Goal: Information Seeking & Learning: Learn about a topic

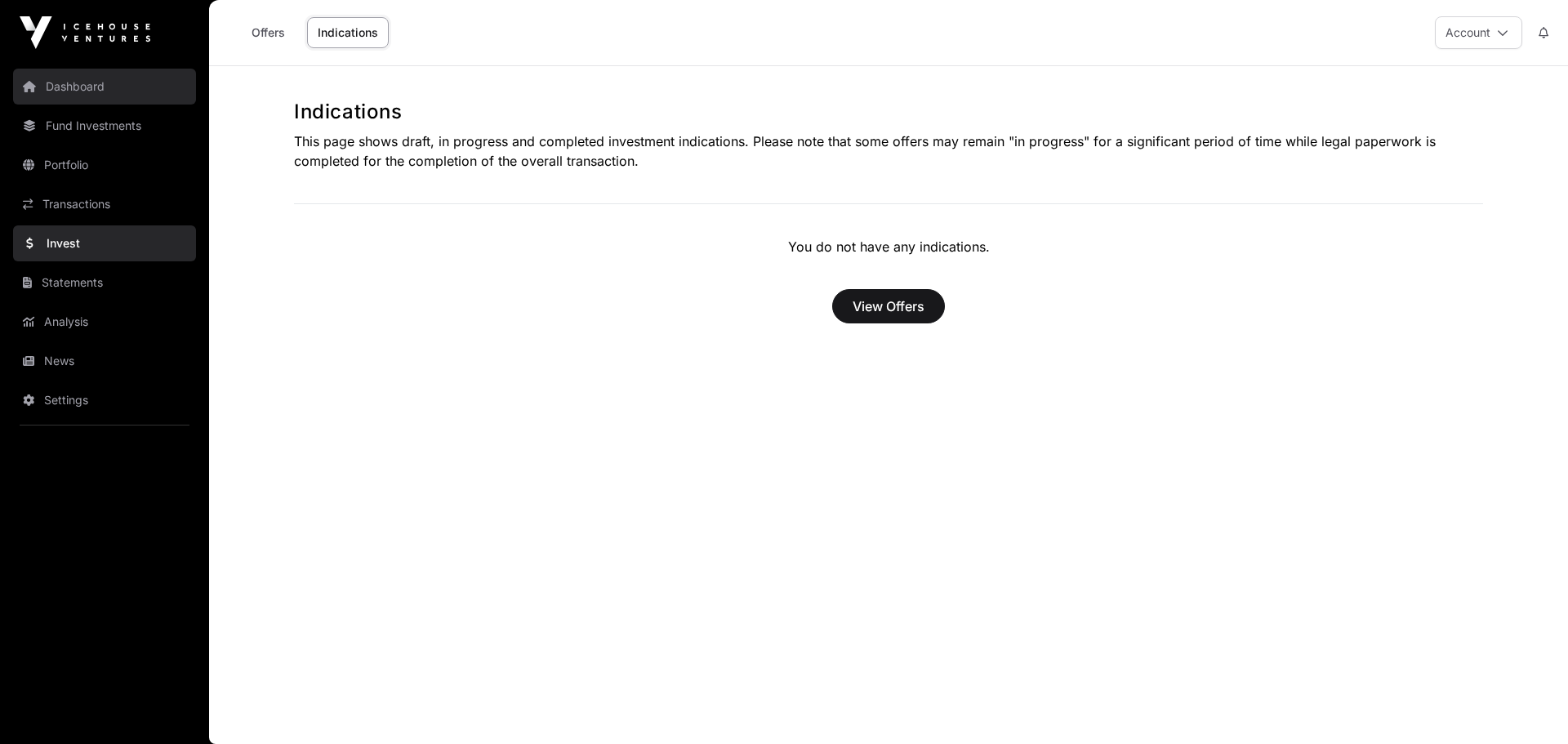
click at [93, 93] on link "Dashboard" at bounding box center [105, 86] width 183 height 36
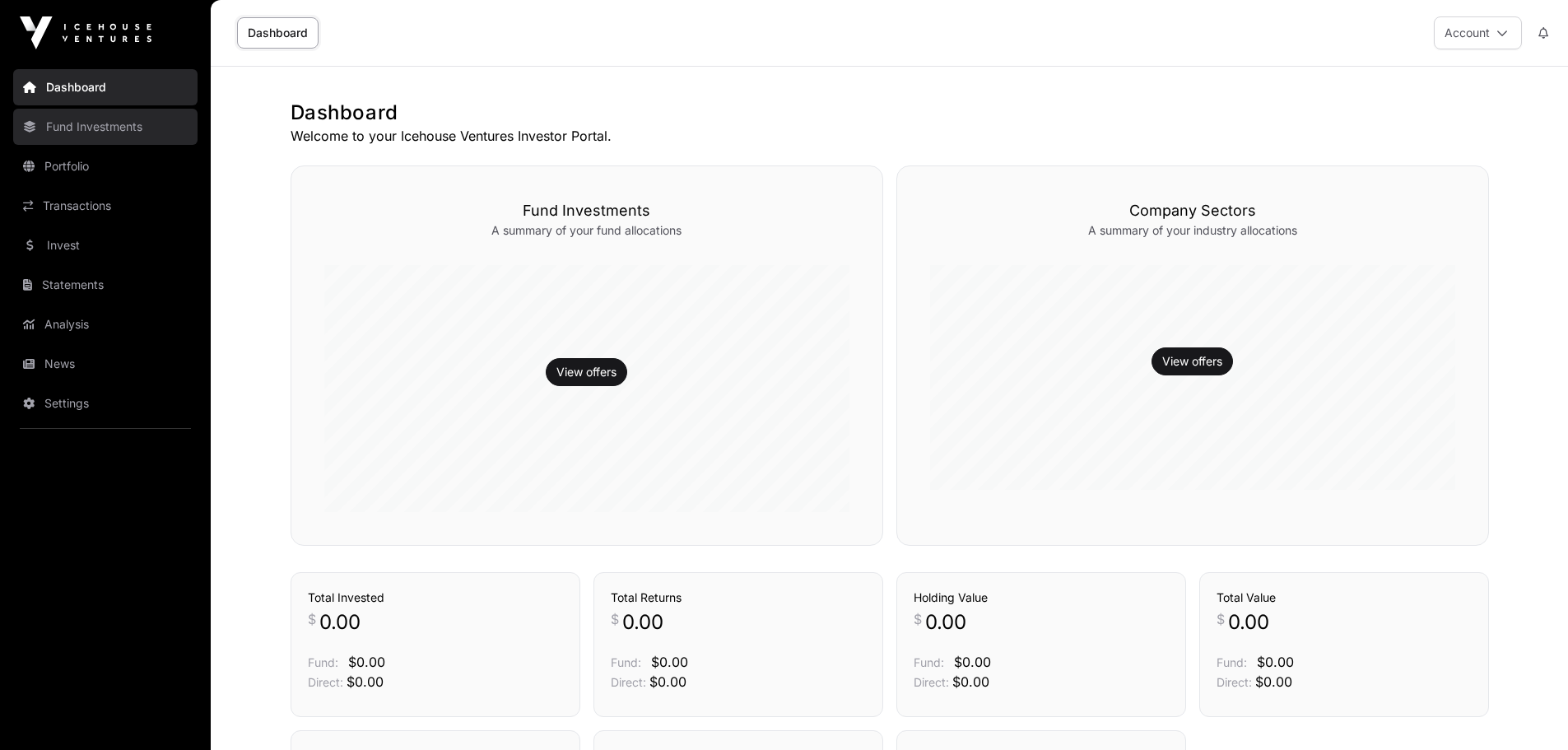
click at [62, 128] on link "Fund Investments" at bounding box center [106, 126] width 185 height 36
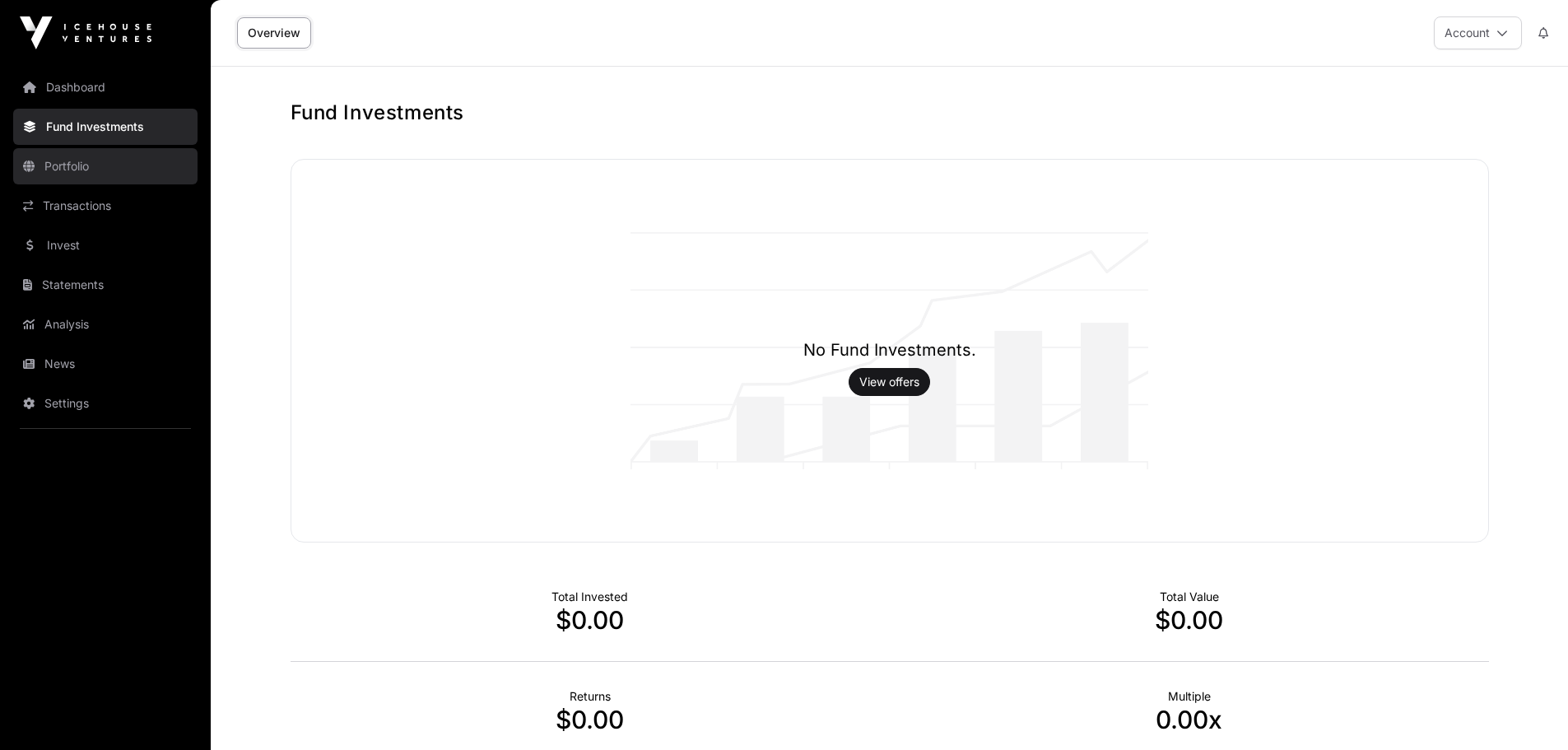
click at [66, 166] on link "Portfolio" at bounding box center [106, 165] width 185 height 36
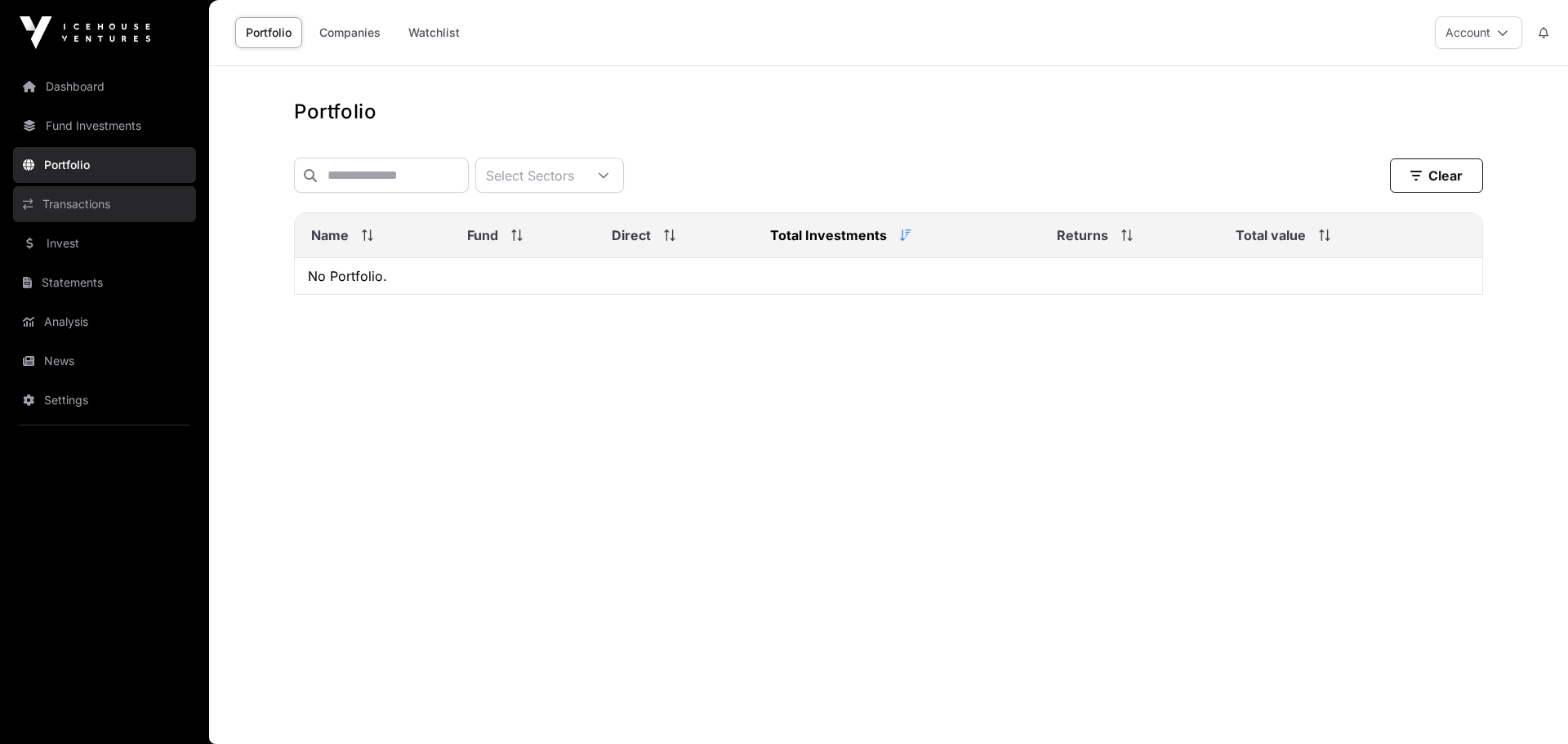
click at [64, 200] on link "Transactions" at bounding box center [105, 203] width 183 height 36
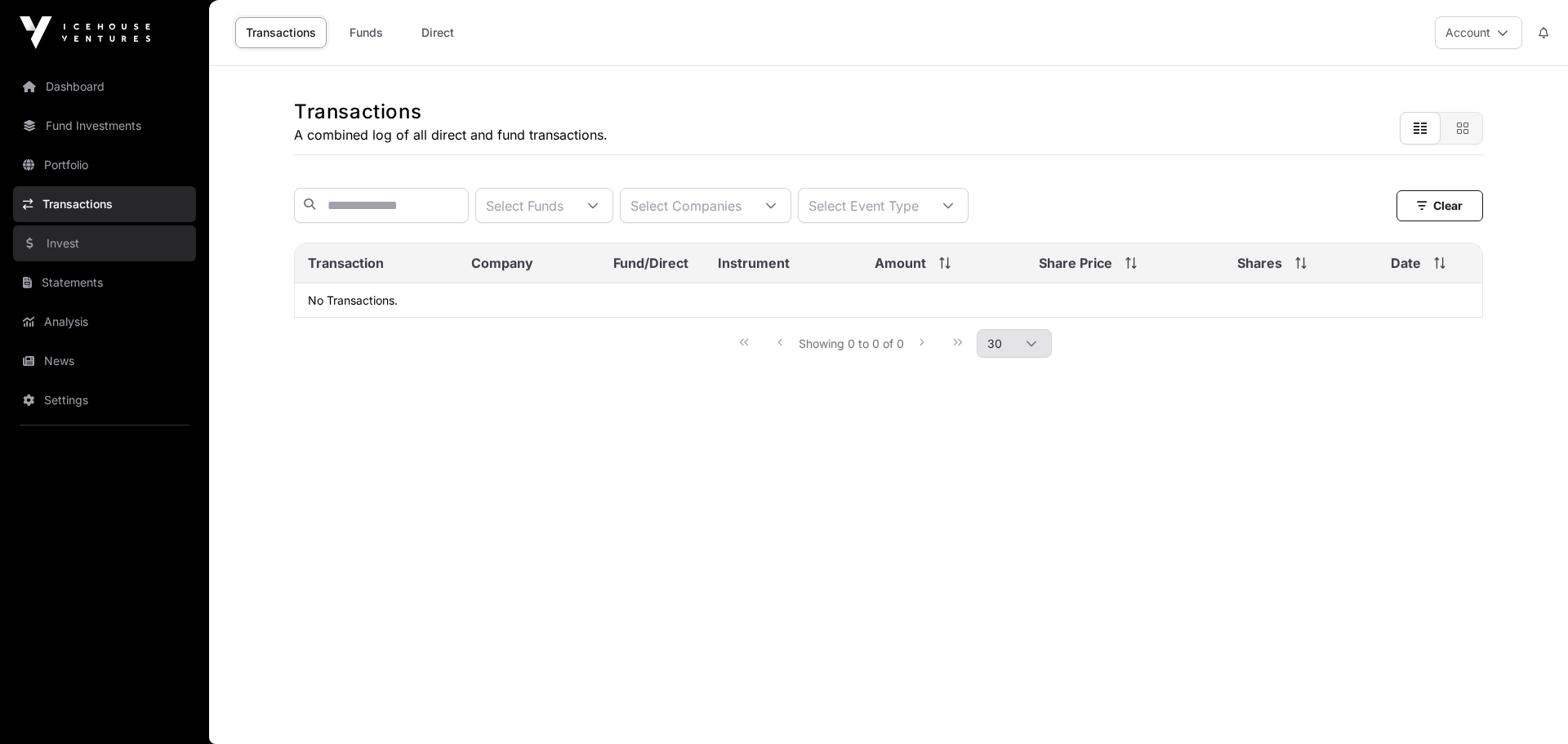
click at [67, 243] on link "Invest" at bounding box center [105, 243] width 183 height 36
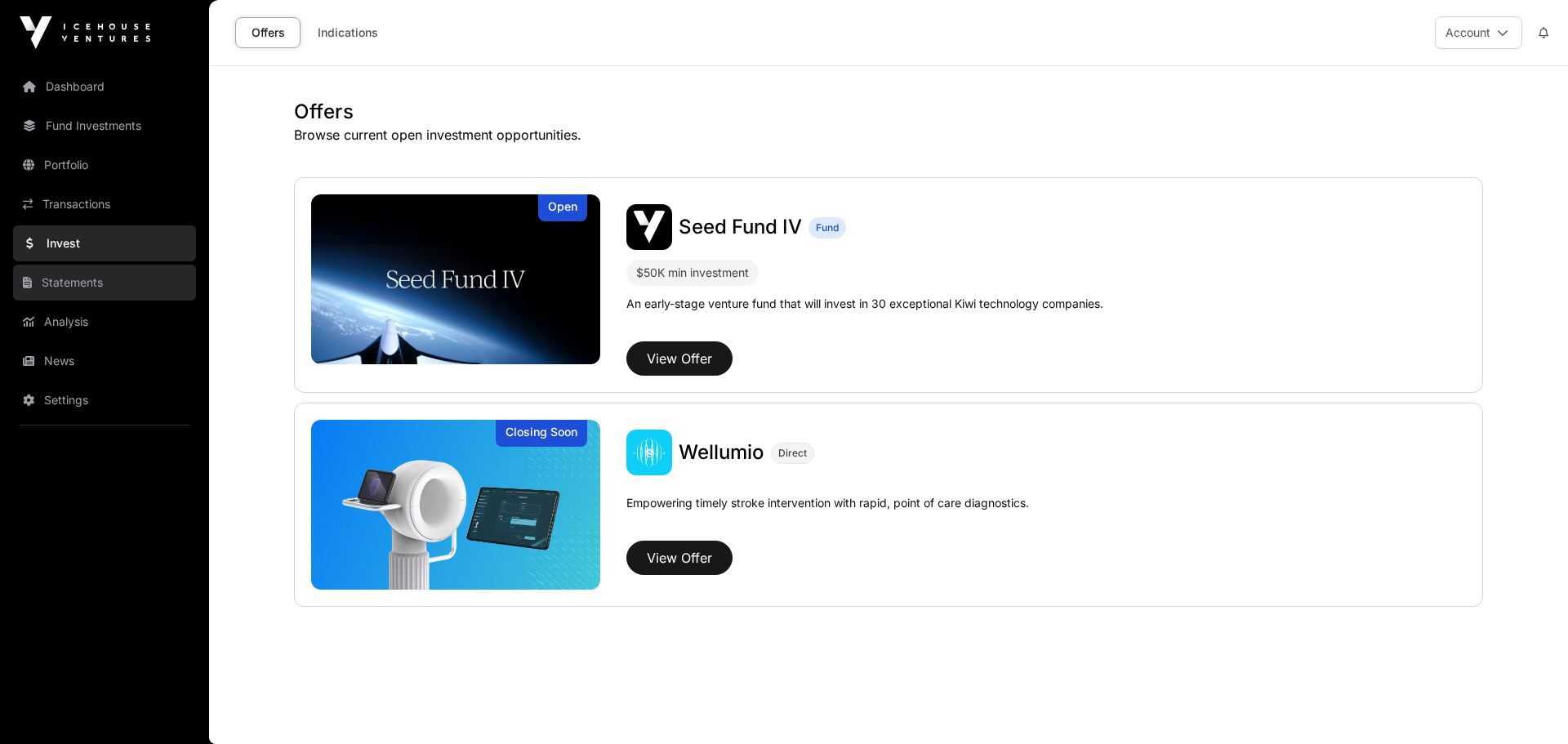
click at [62, 285] on link "Statements" at bounding box center [105, 281] width 183 height 36
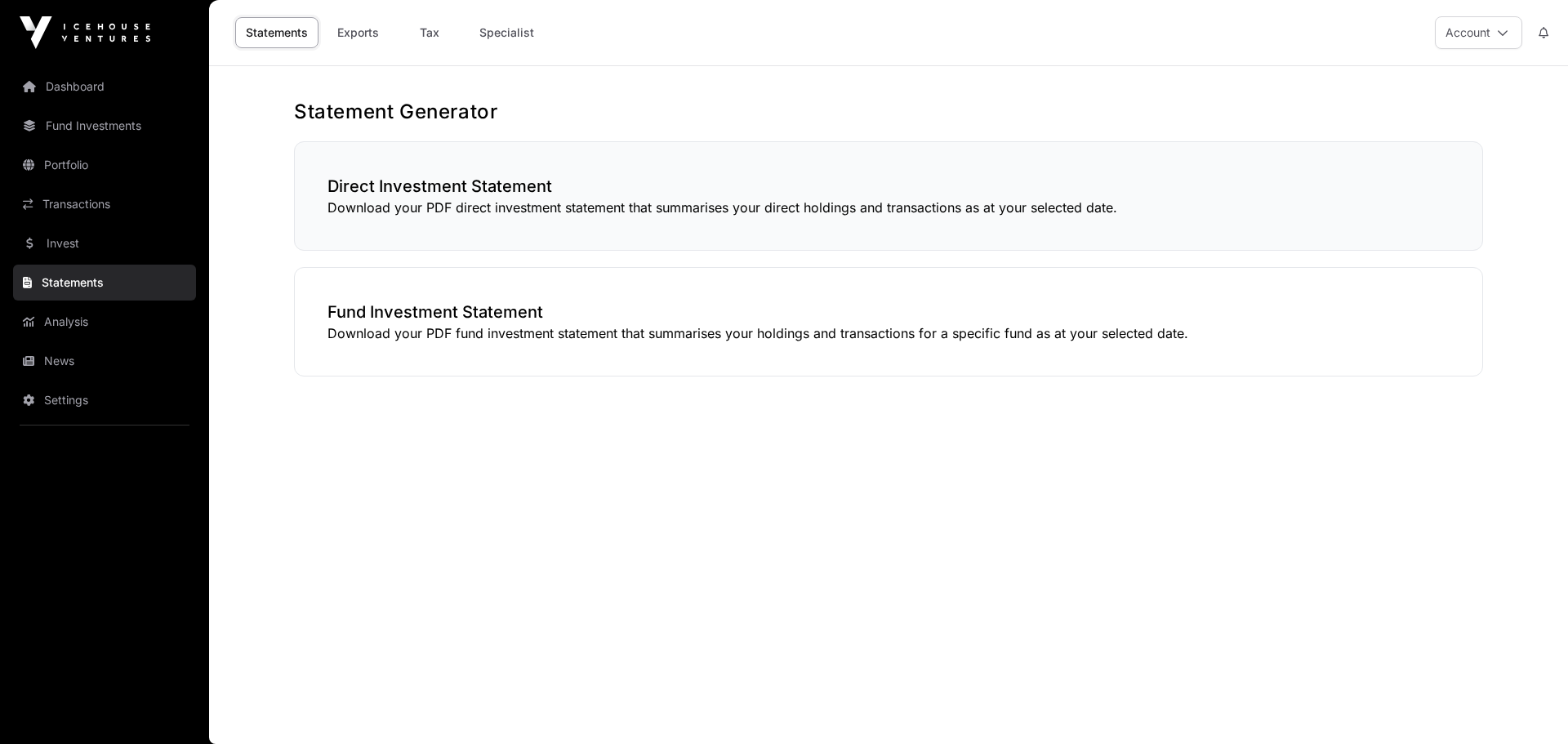
click at [365, 207] on p "Download your PDF direct investment statement that summarises your direct holdi…" at bounding box center [889, 207] width 1122 height 19
click at [77, 321] on link "Analysis" at bounding box center [105, 321] width 183 height 36
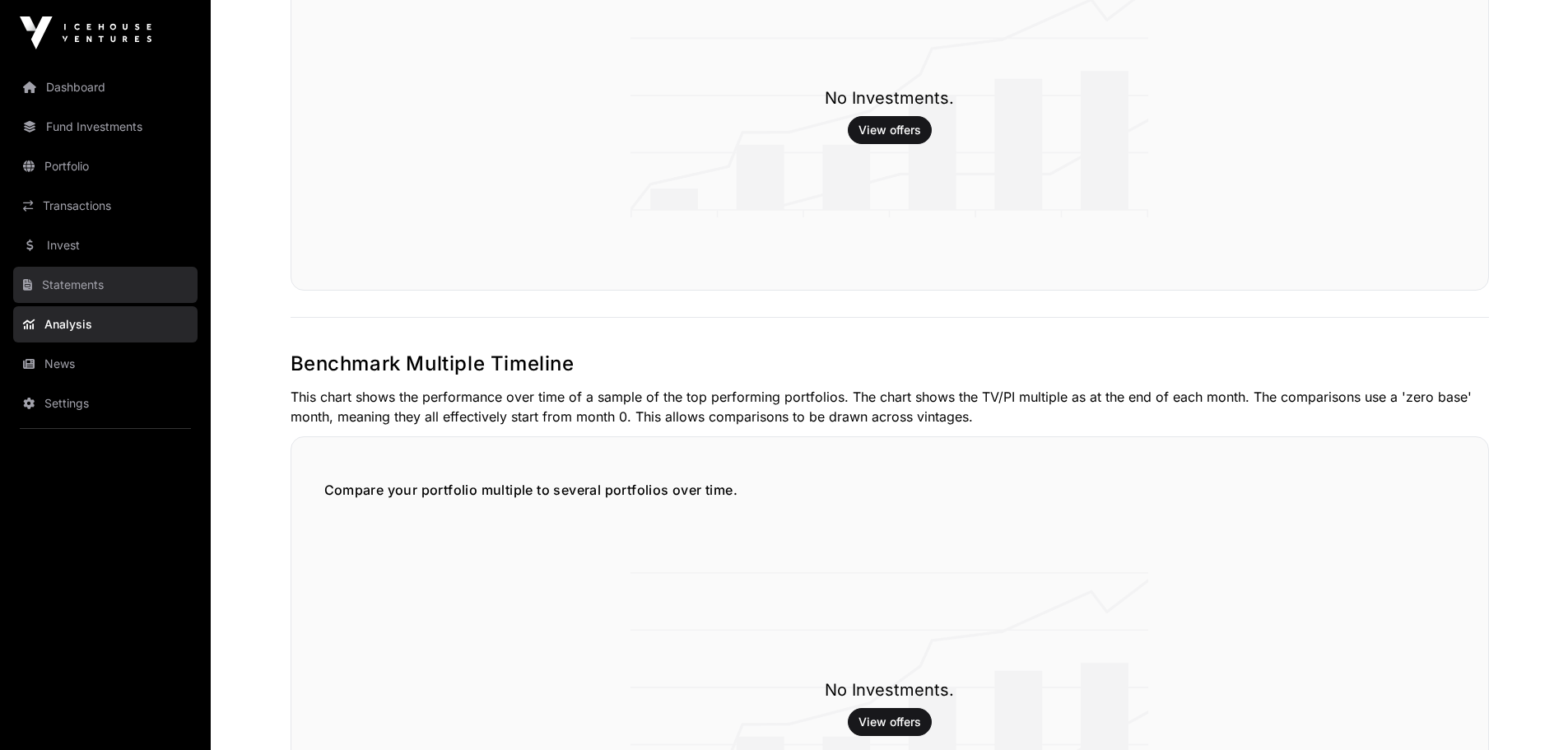
scroll to position [2209, 0]
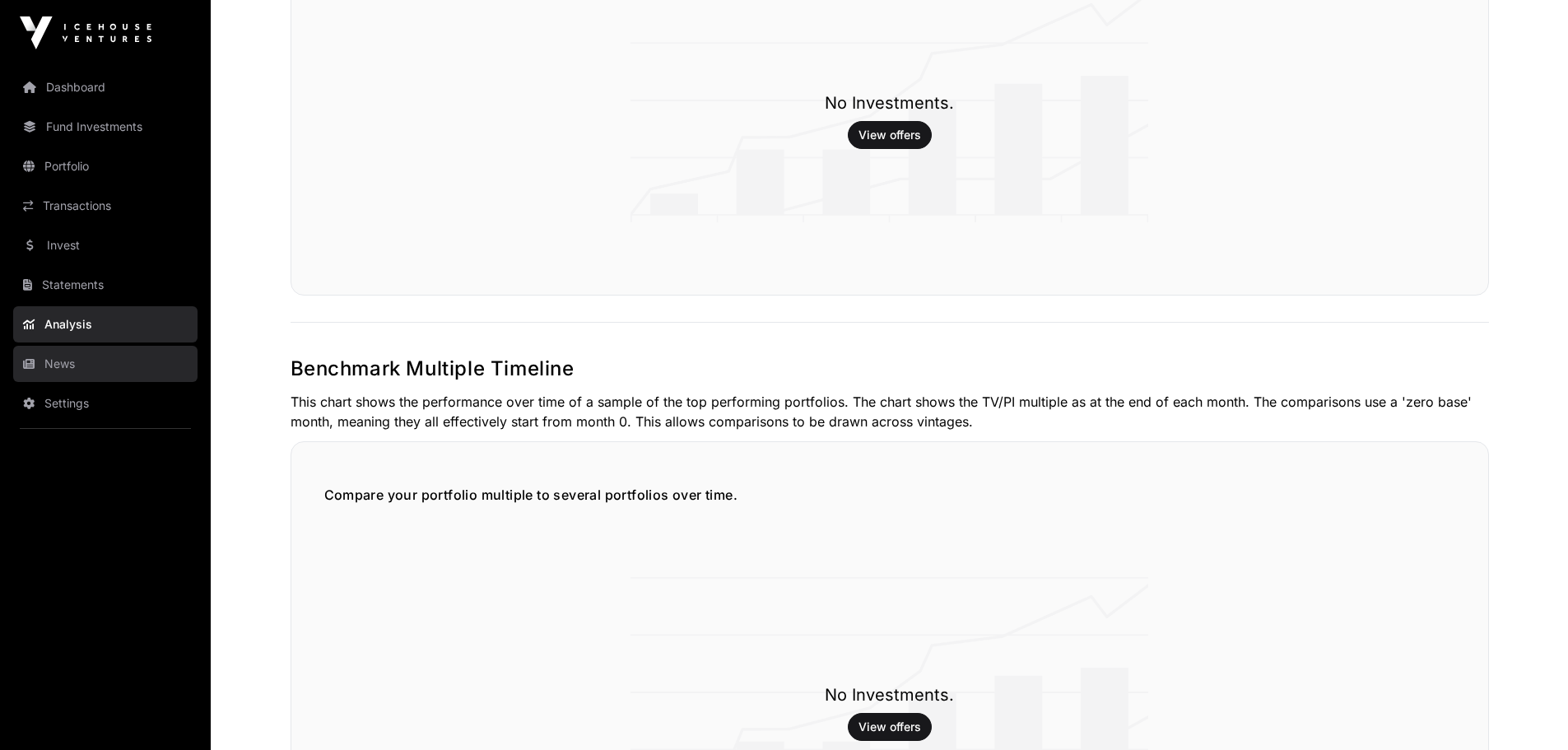
click at [68, 361] on link "News" at bounding box center [106, 363] width 185 height 36
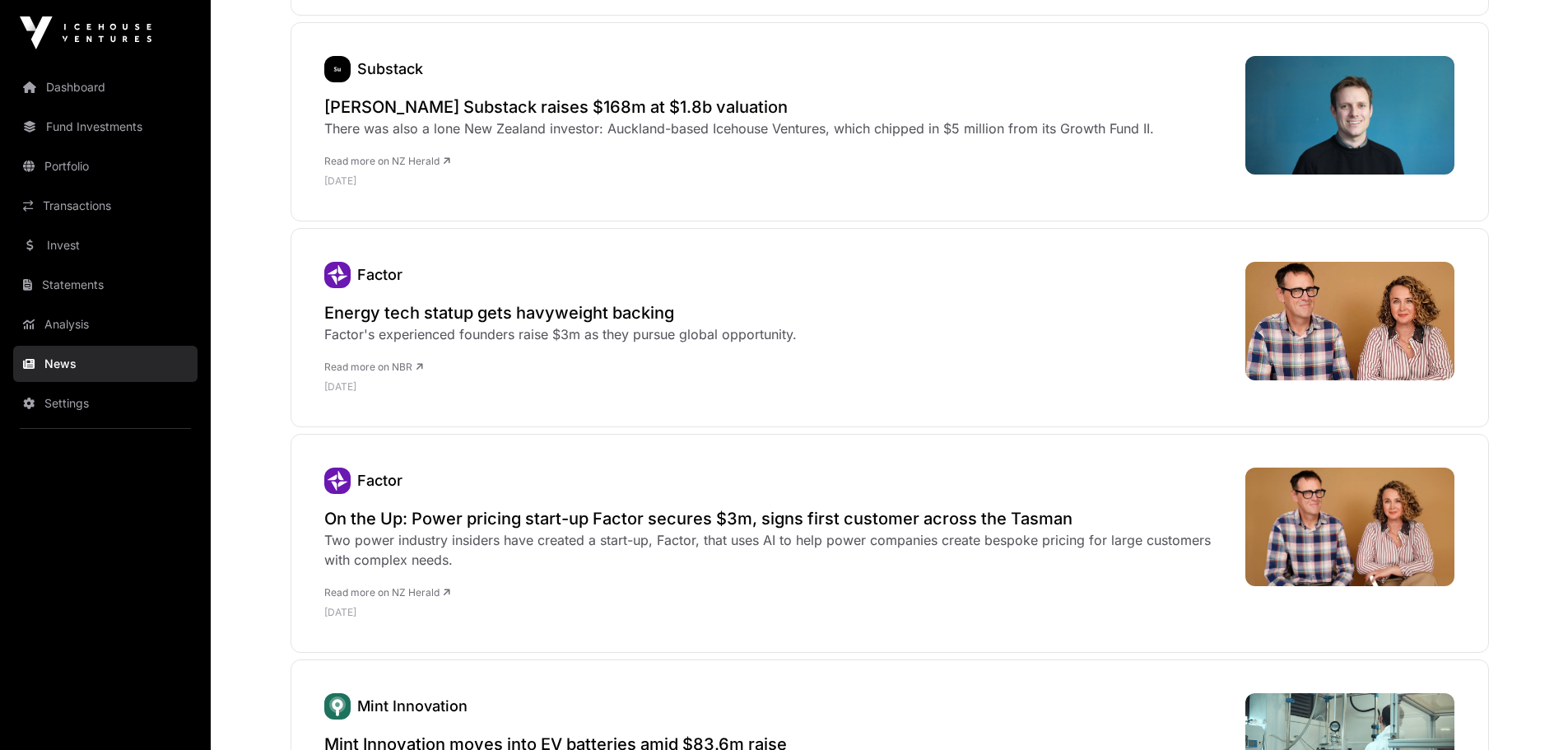
scroll to position [5843, 0]
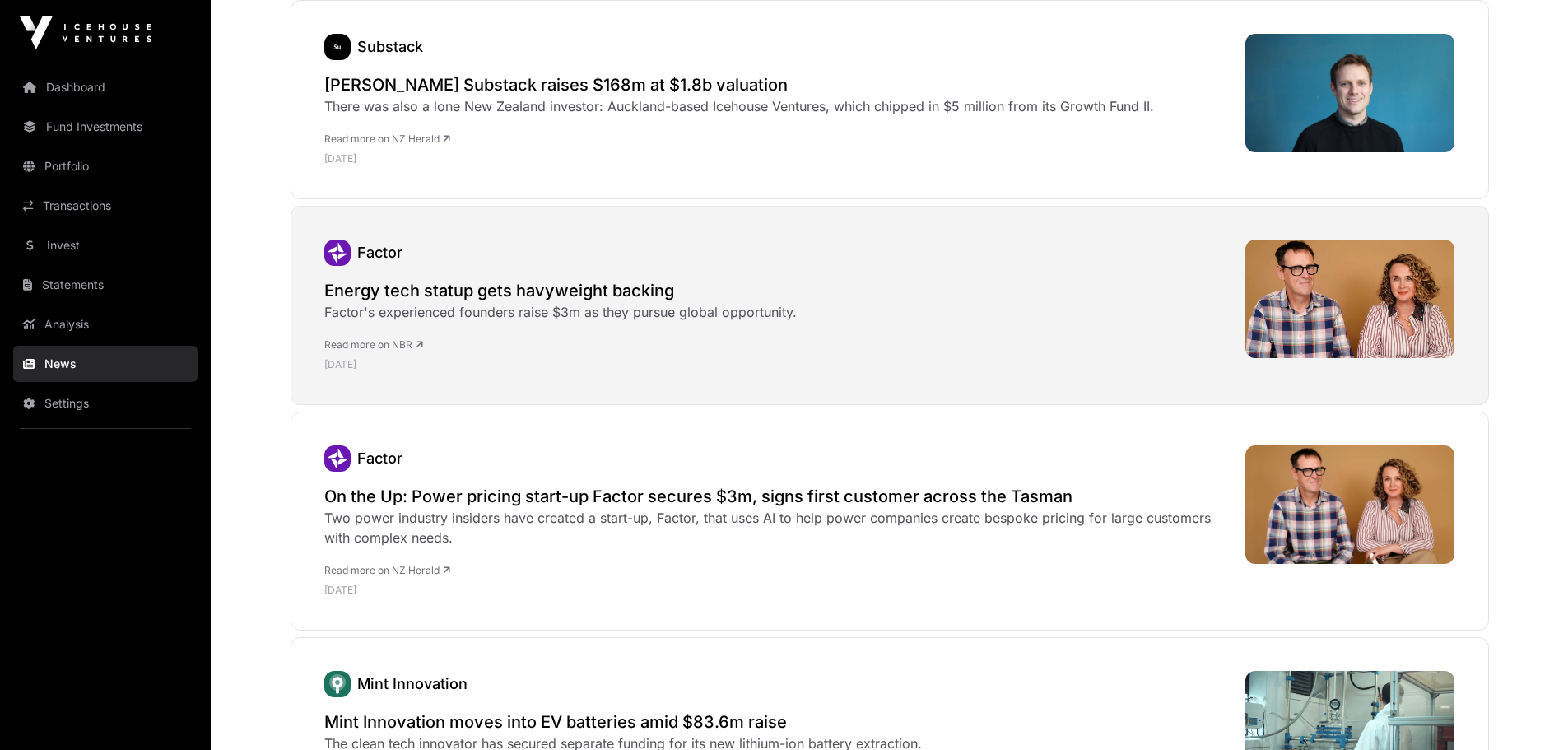
click at [365, 279] on h2 "Energy tech statup gets havyweight backing" at bounding box center [561, 290] width 472 height 23
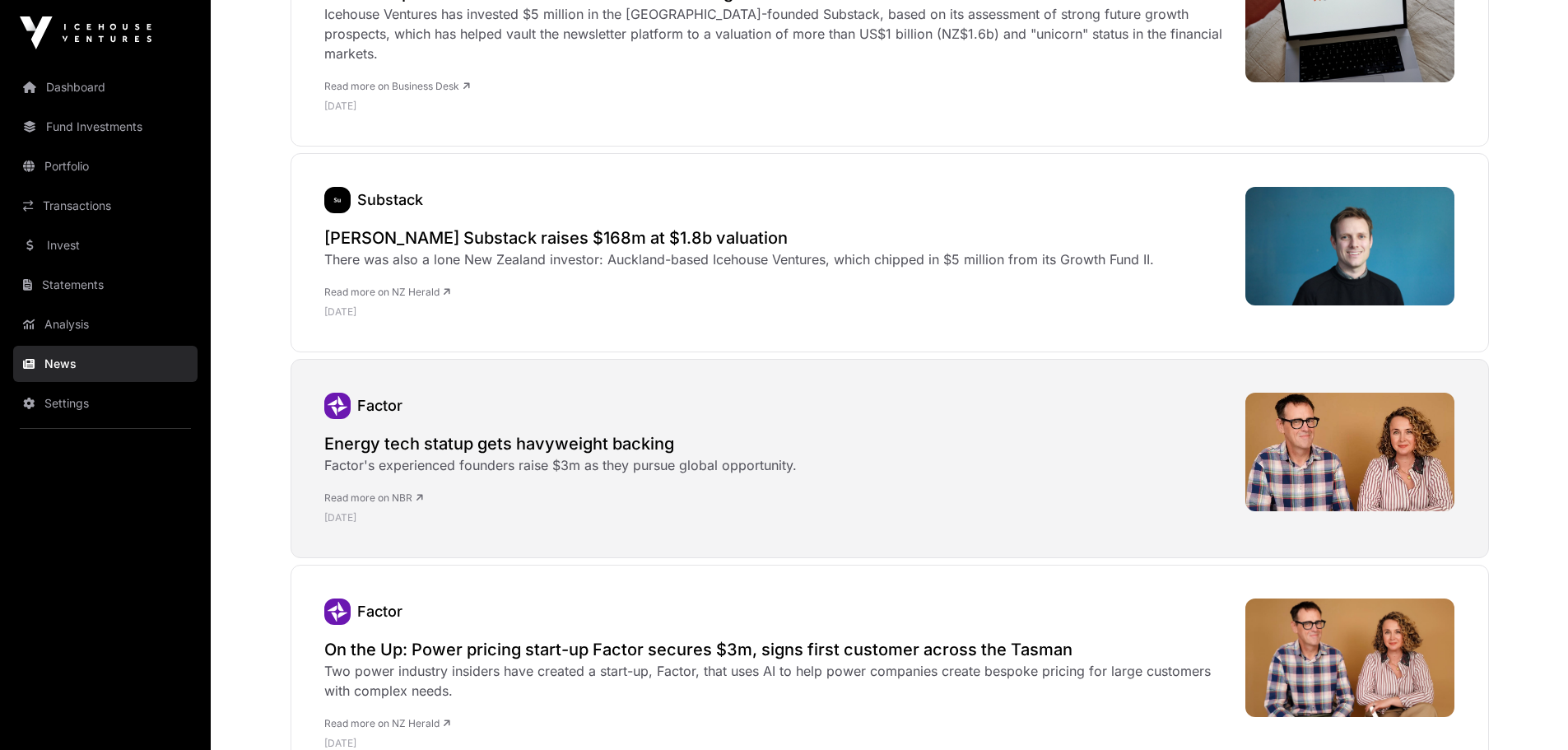
scroll to position [5684, 0]
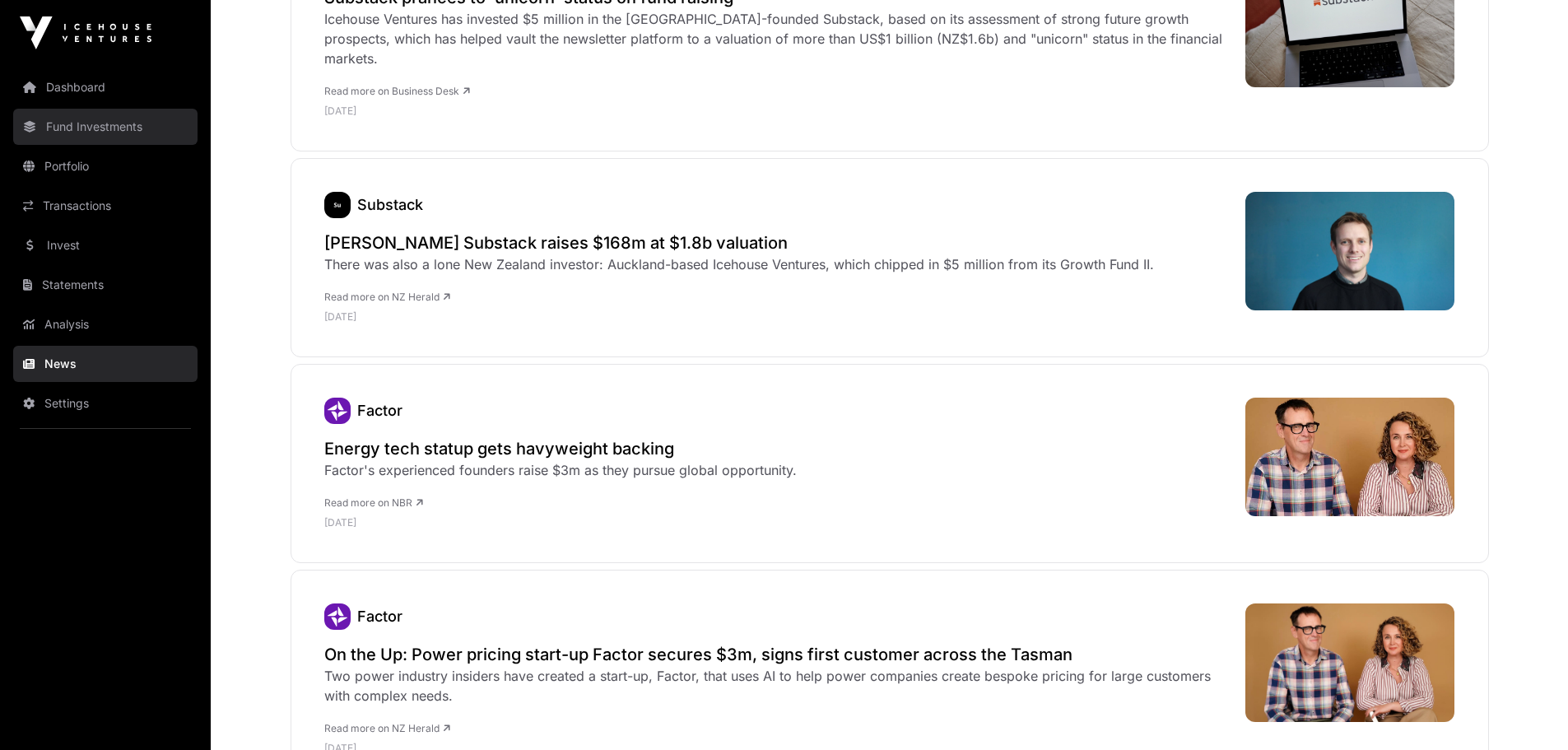
click at [57, 128] on link "Fund Investments" at bounding box center [106, 126] width 185 height 36
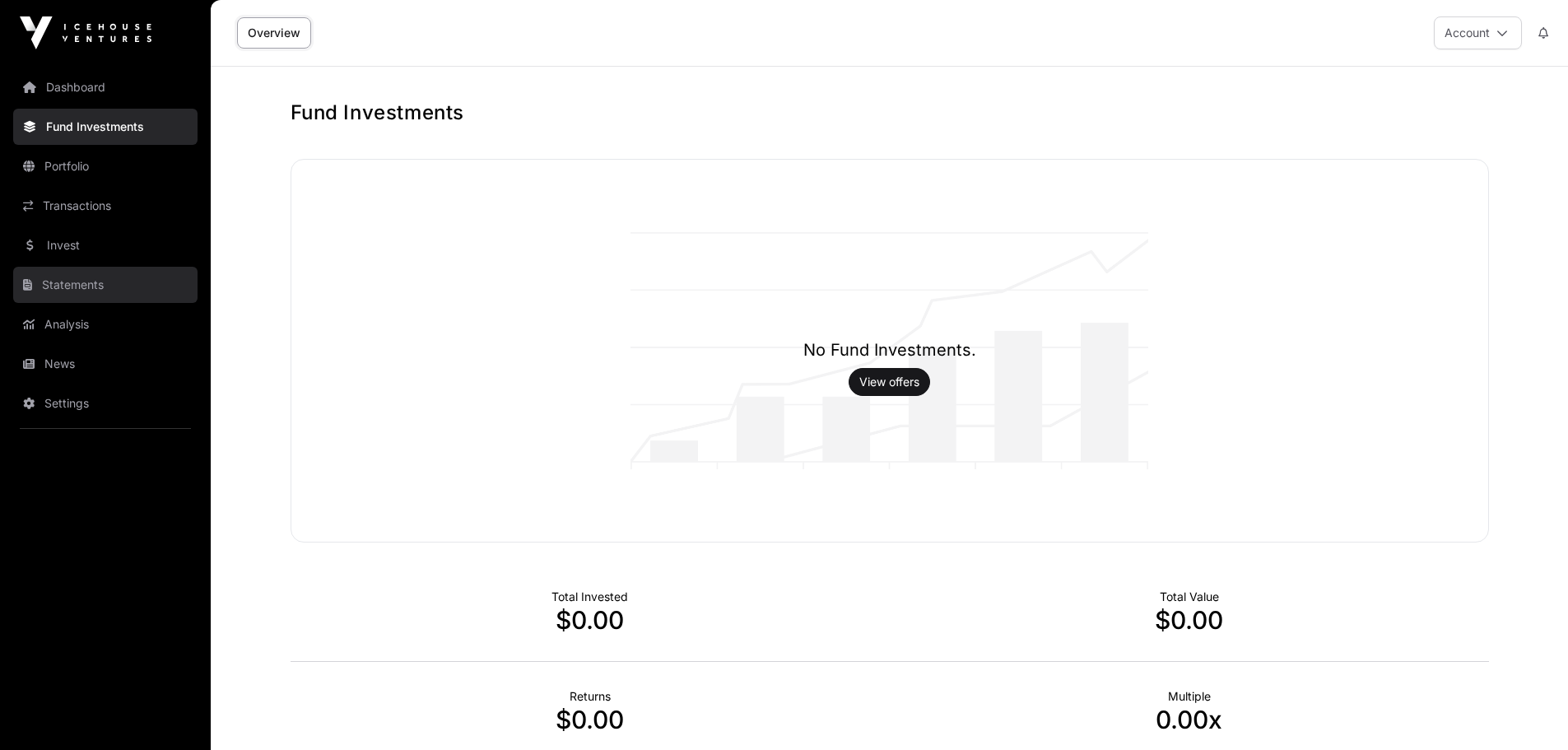
click at [77, 289] on link "Statements" at bounding box center [106, 284] width 185 height 36
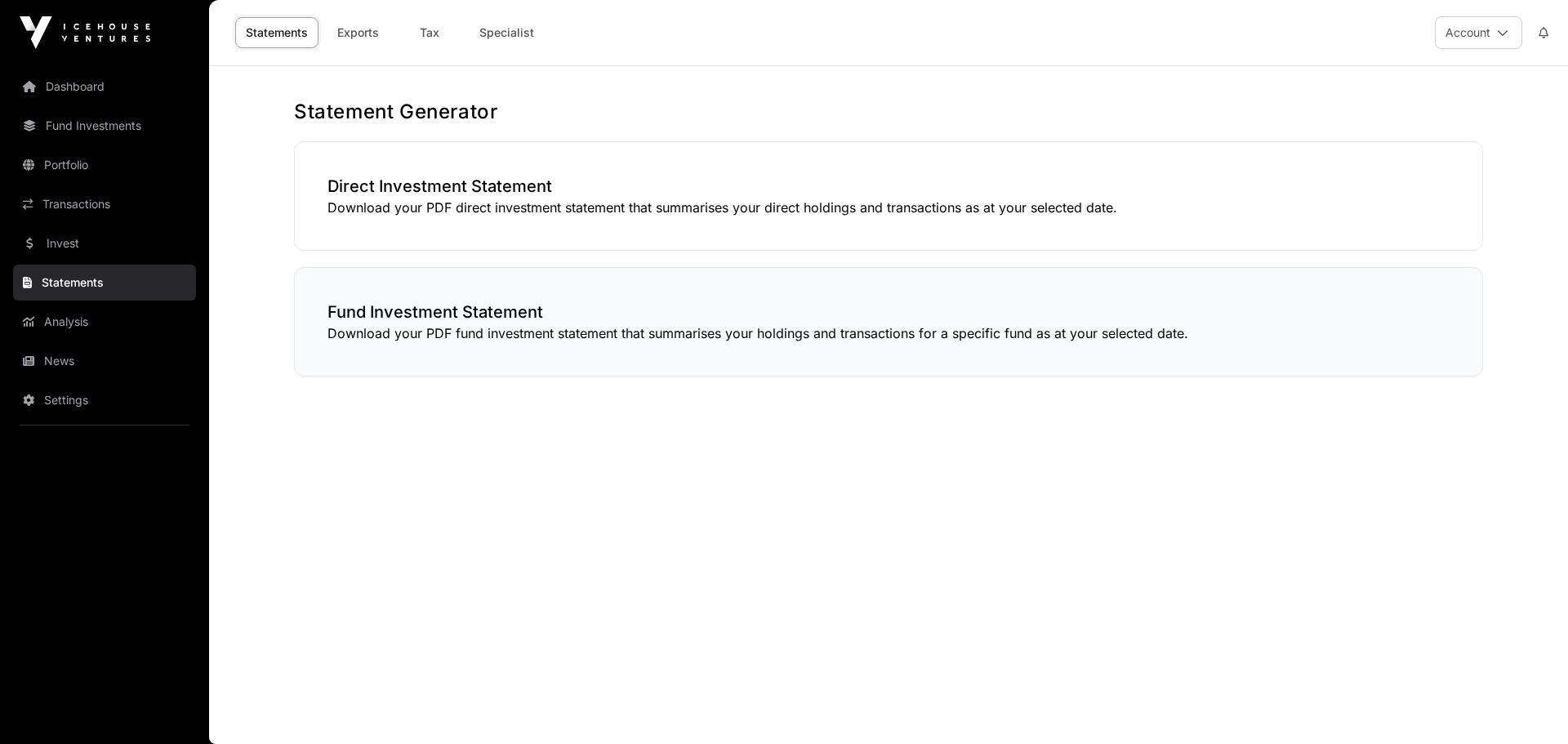
click at [409, 331] on p "Download your PDF fund investment statement that summarises your holdings and t…" at bounding box center [889, 332] width 1122 height 19
click at [362, 38] on link "Exports" at bounding box center [358, 33] width 66 height 31
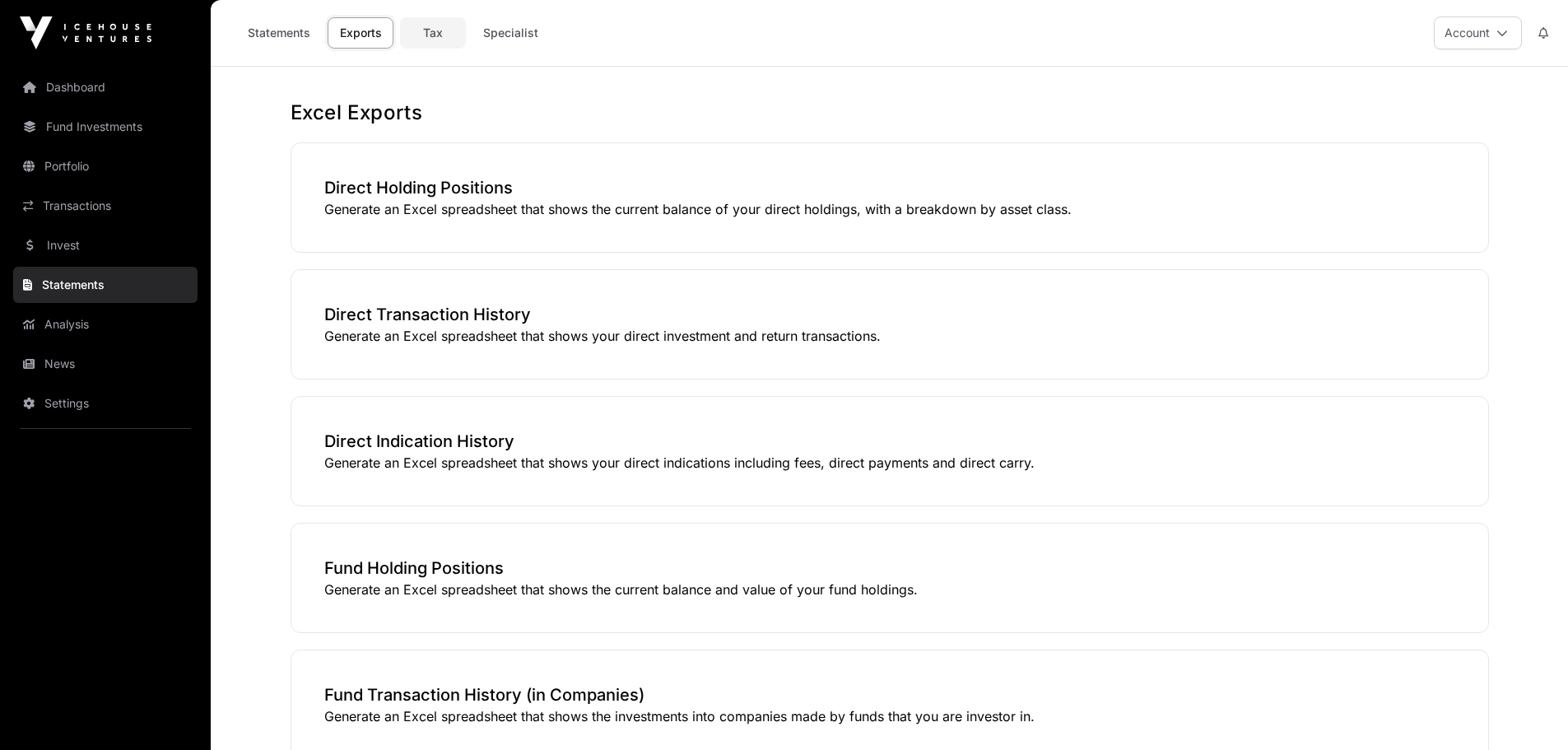
click at [427, 35] on link "Tax" at bounding box center [433, 33] width 66 height 31
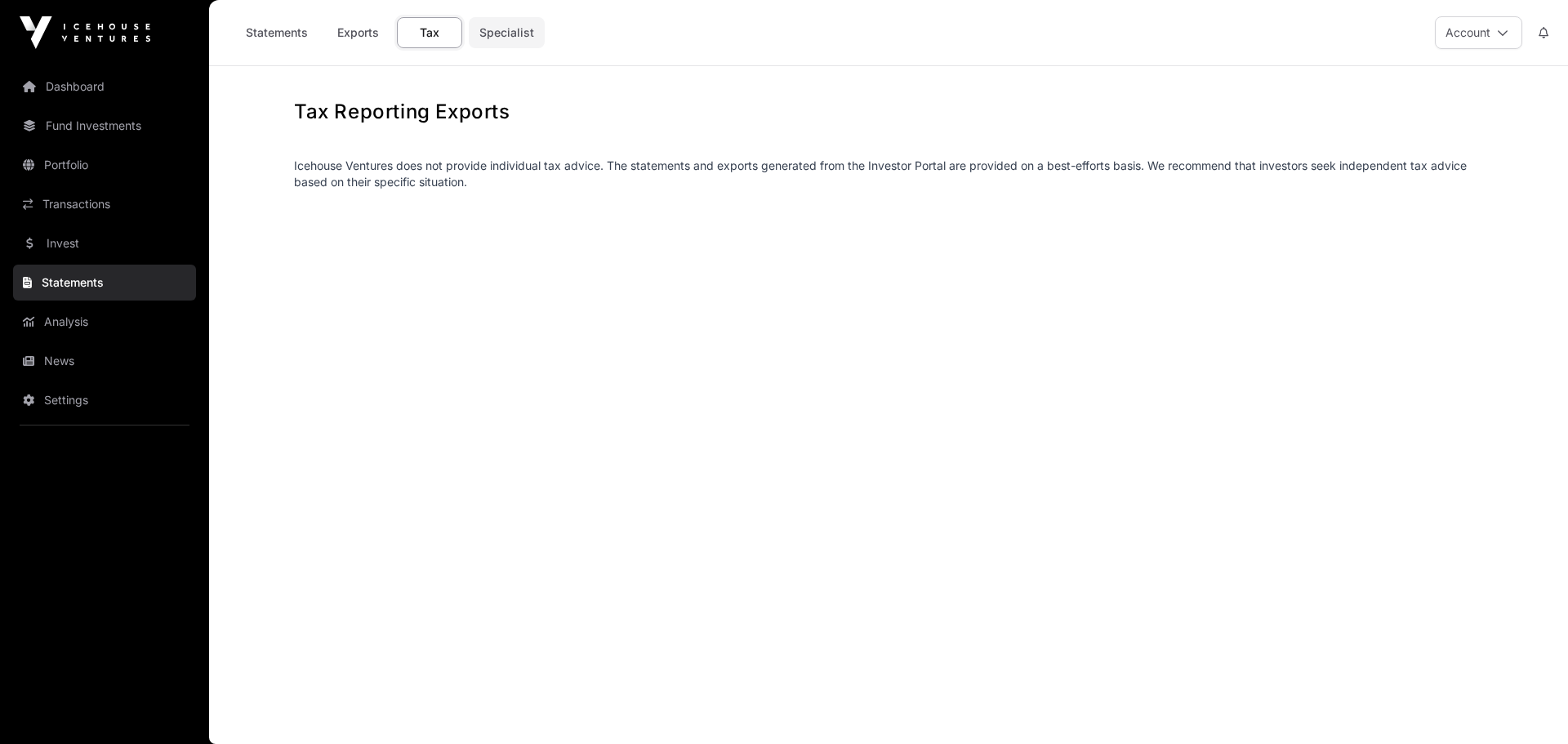
click at [500, 33] on link "Specialist" at bounding box center [506, 33] width 76 height 31
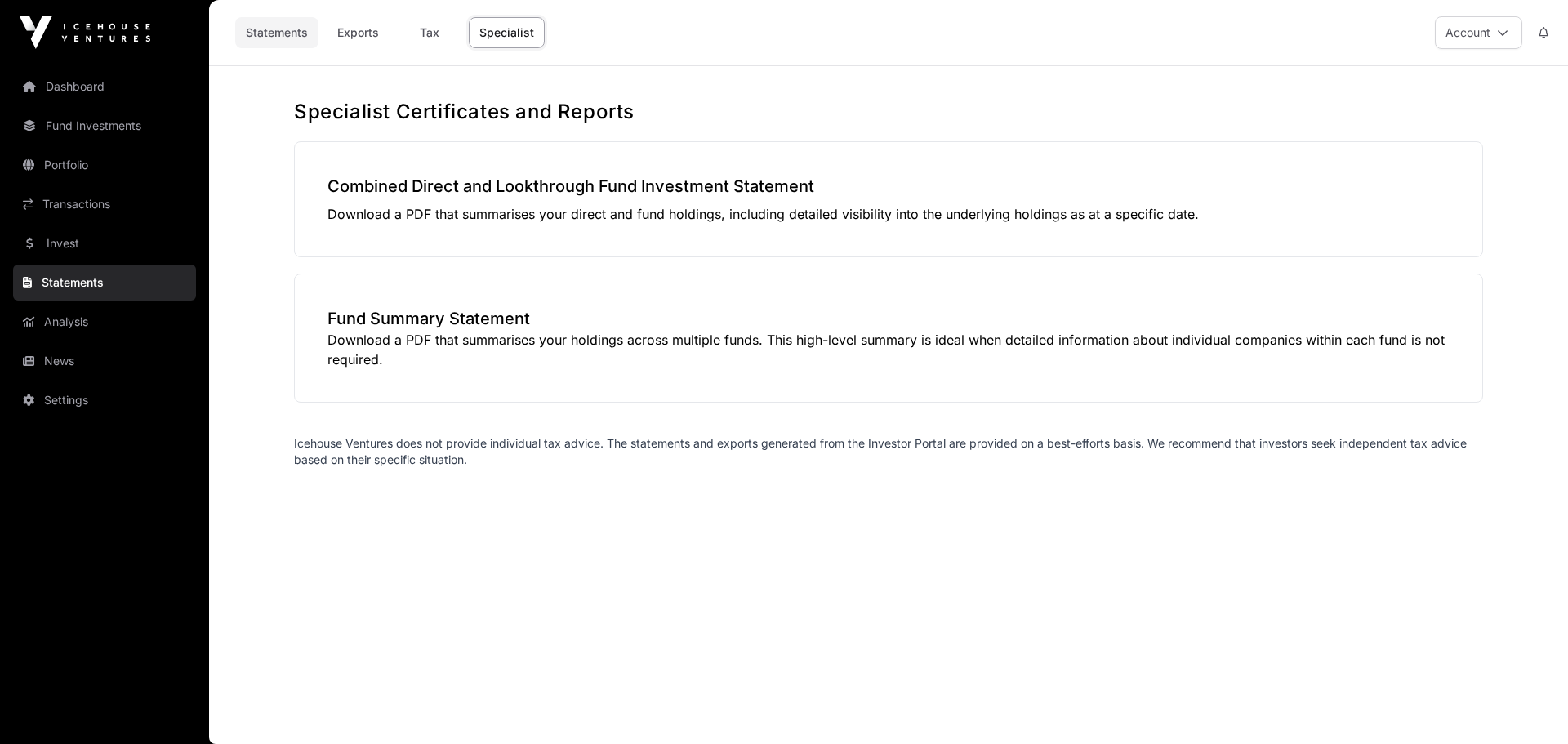
click at [281, 33] on link "Statements" at bounding box center [277, 33] width 83 height 31
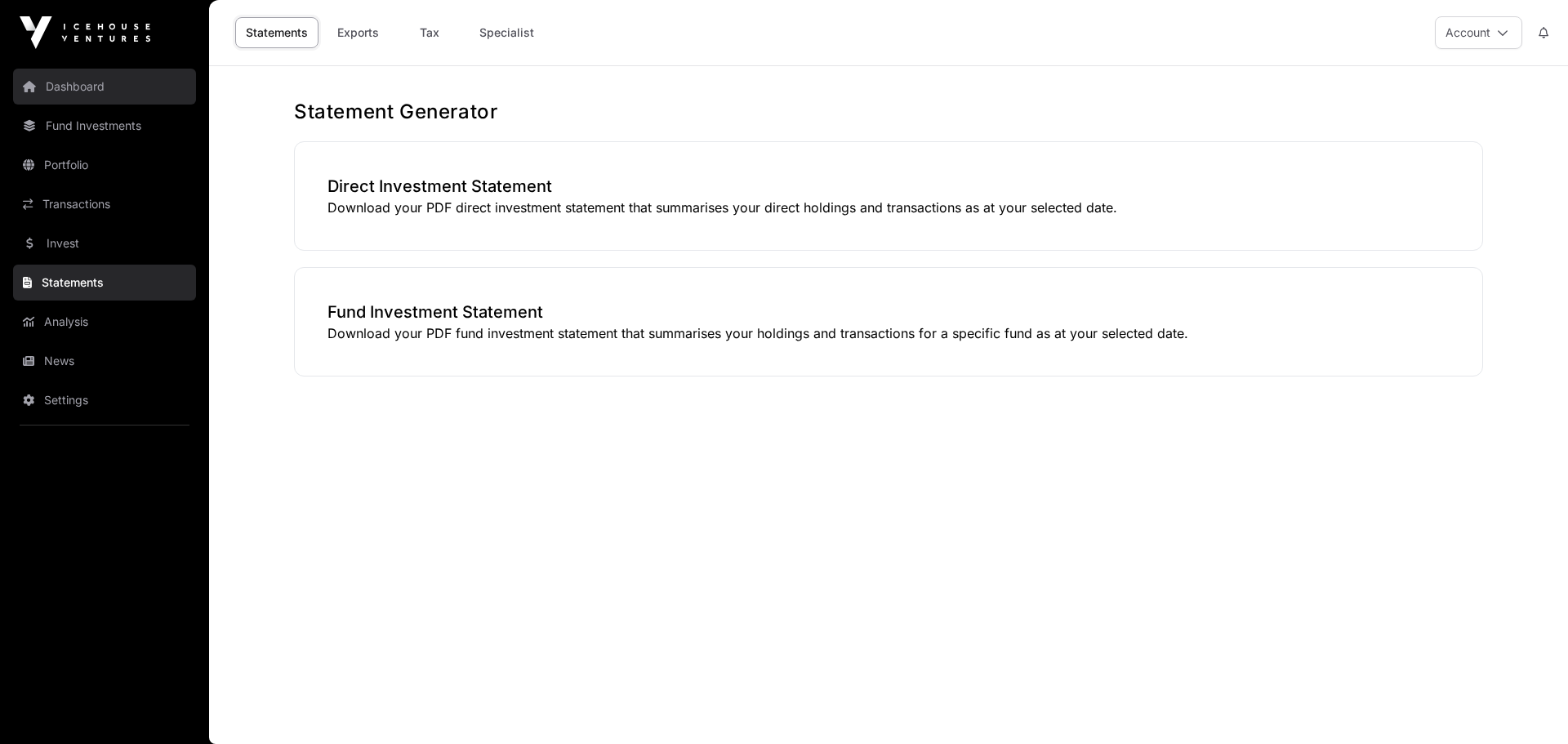
click at [83, 85] on link "Dashboard" at bounding box center [105, 86] width 183 height 36
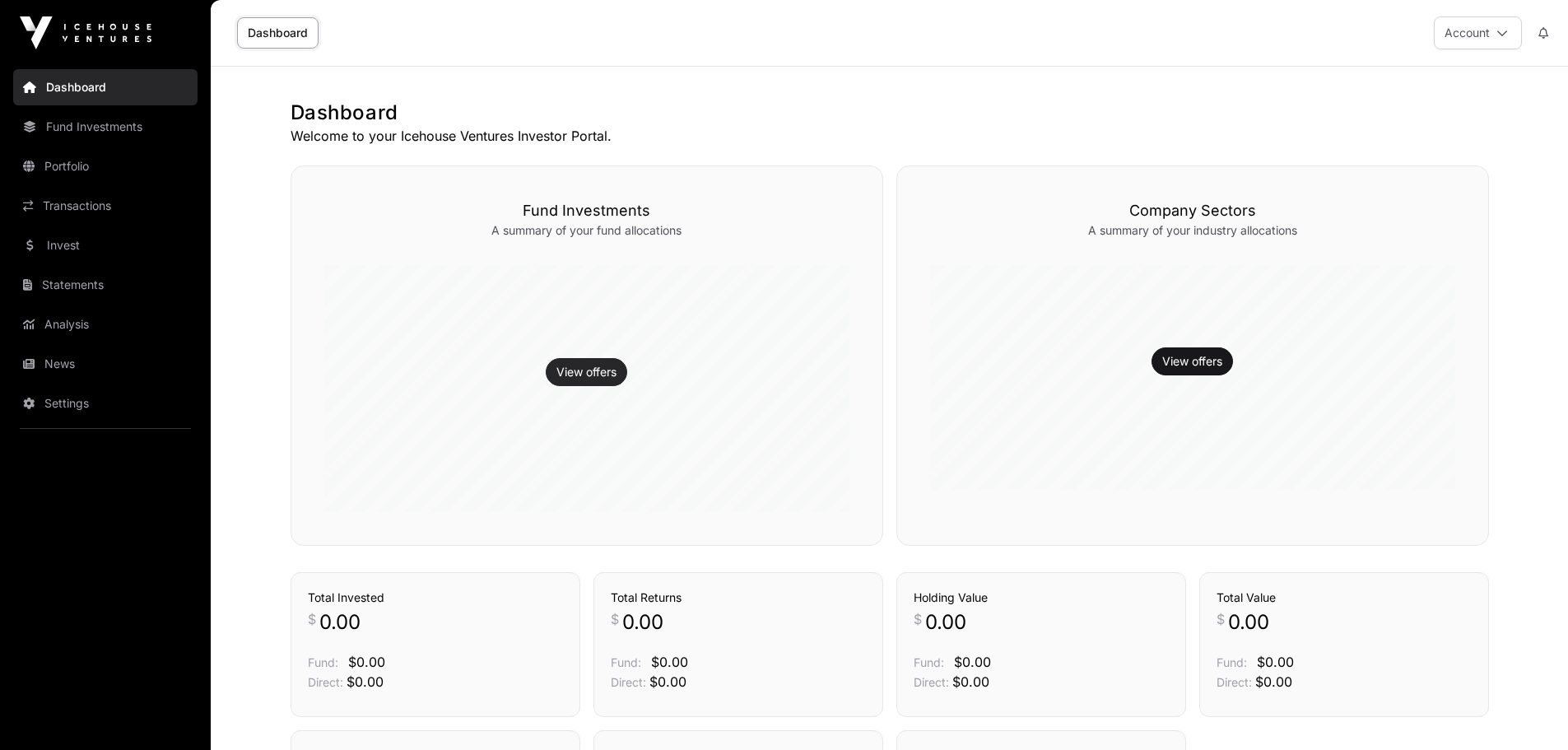
click at [589, 370] on link "View offers" at bounding box center [587, 371] width 60 height 17
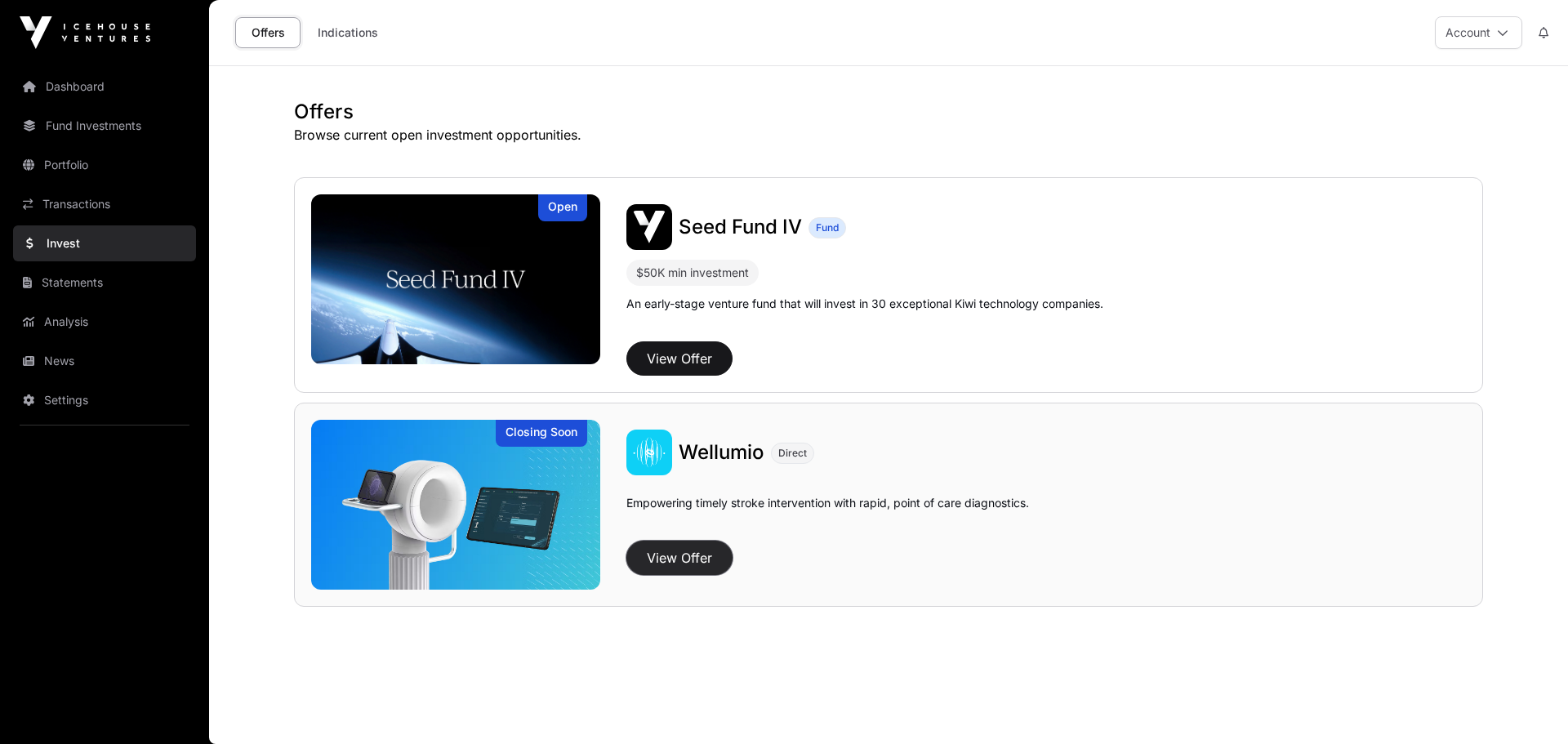
click at [672, 556] on button "View Offer" at bounding box center [680, 558] width 106 height 35
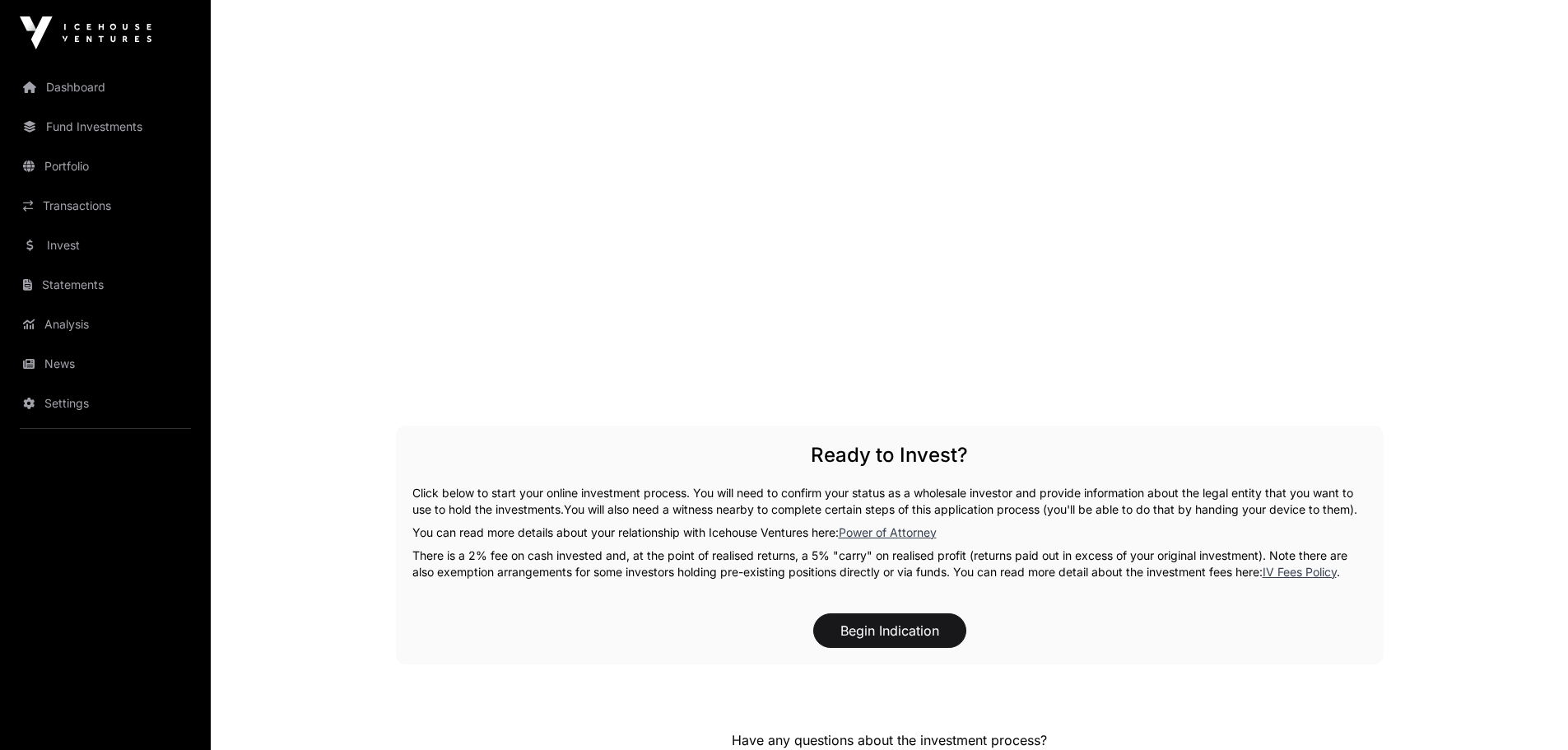
scroll to position [2473, 0]
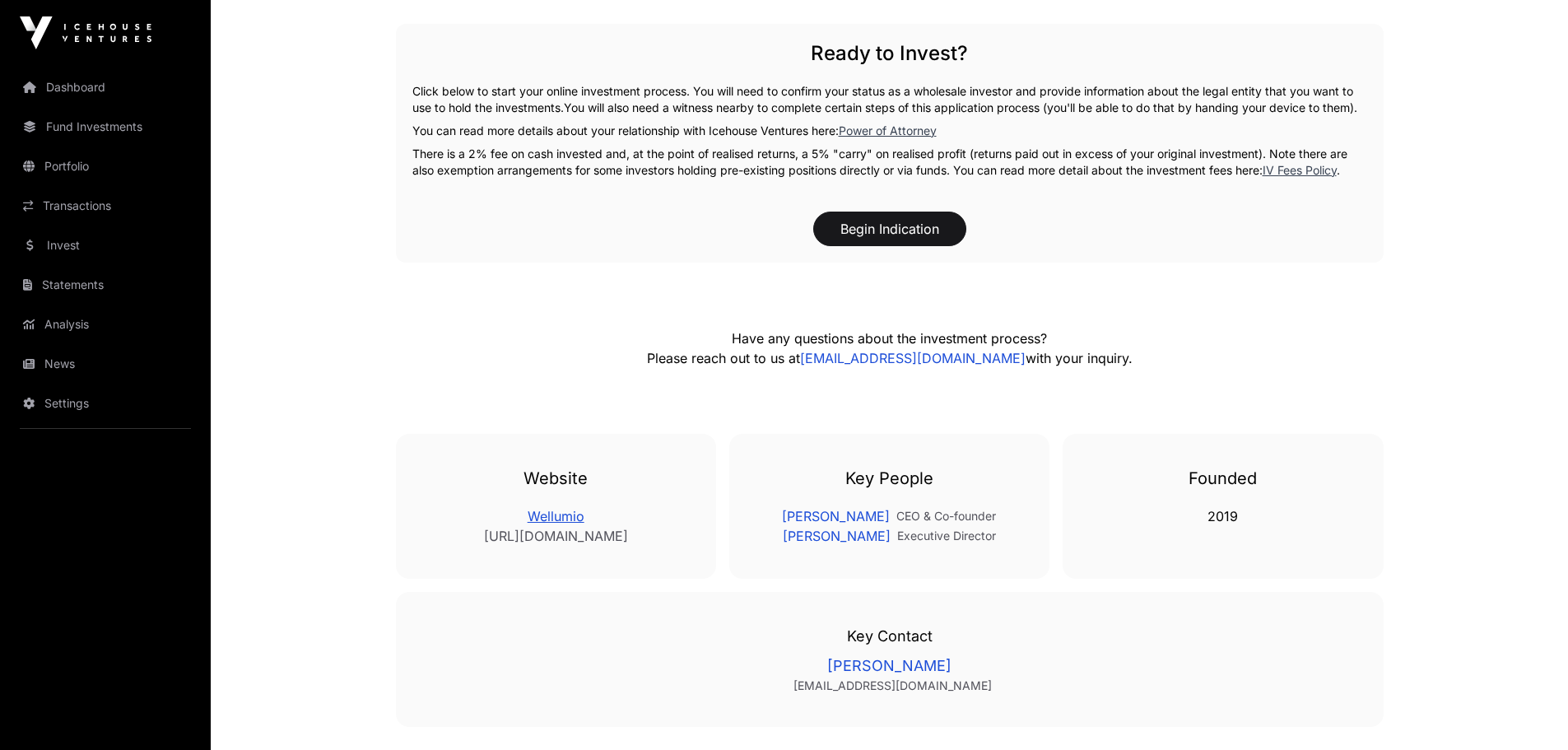
click at [557, 526] on link "Wellumio" at bounding box center [556, 516] width 255 height 19
